Goal: Find specific page/section: Find specific page/section

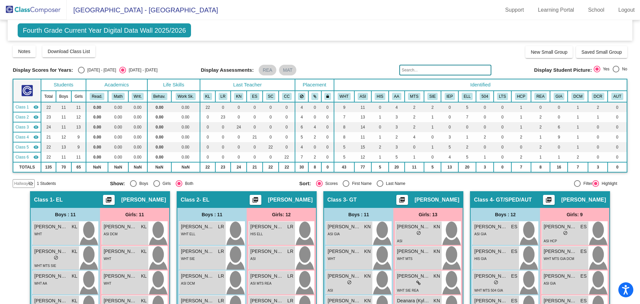
scroll to position [572, 0]
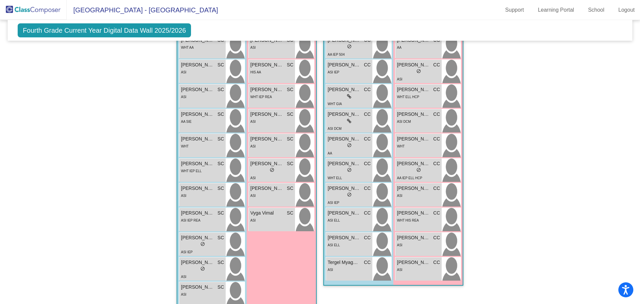
click at [52, 11] on img at bounding box center [33, 10] width 67 height 20
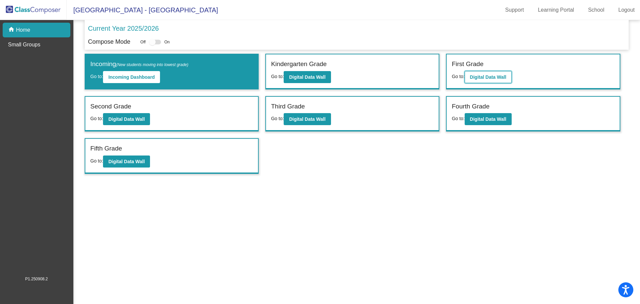
click at [505, 74] on b "Digital Data Wall" at bounding box center [488, 76] width 36 height 5
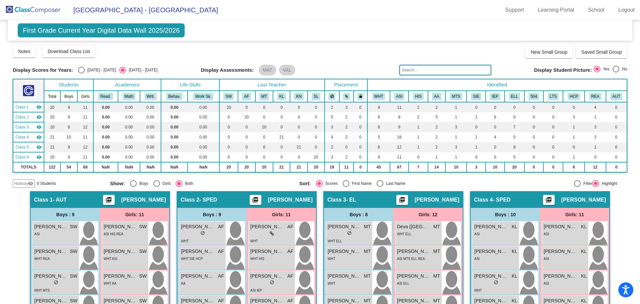
click at [80, 68] on div "Select an option" at bounding box center [81, 70] width 7 height 7
click at [81, 73] on input "[DATE] - [DATE]" at bounding box center [81, 73] width 0 height 0
radio input "true"
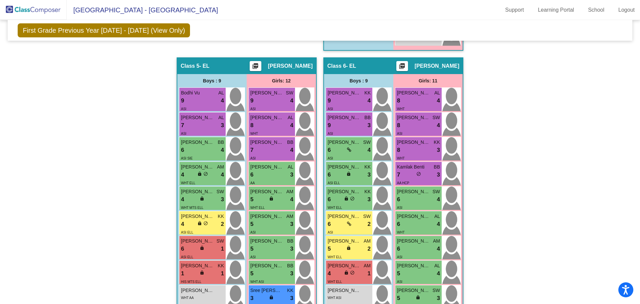
scroll to position [480, 0]
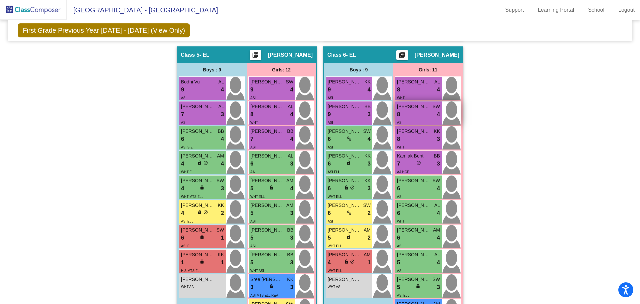
click at [408, 117] on div "8 lock do_not_disturb_alt 4" at bounding box center [418, 114] width 43 height 9
